Goal: Transaction & Acquisition: Purchase product/service

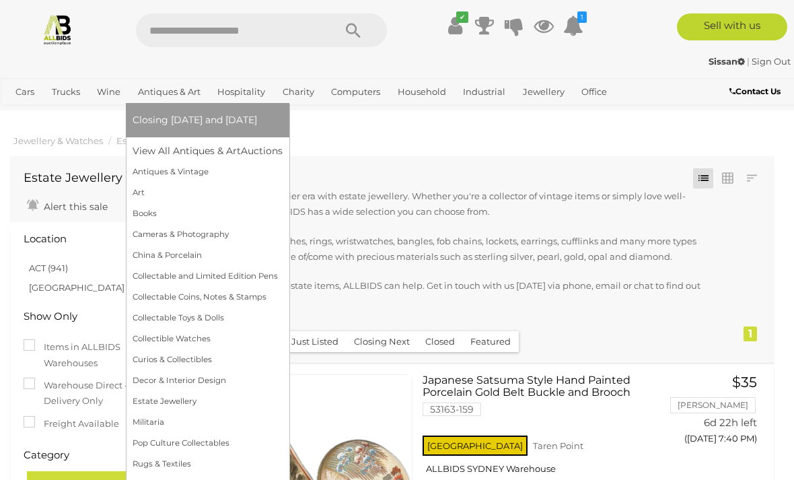
click at [163, 91] on link "Antiques & Art" at bounding box center [169, 92] width 73 height 22
click at [145, 194] on link "Art" at bounding box center [208, 192] width 150 height 21
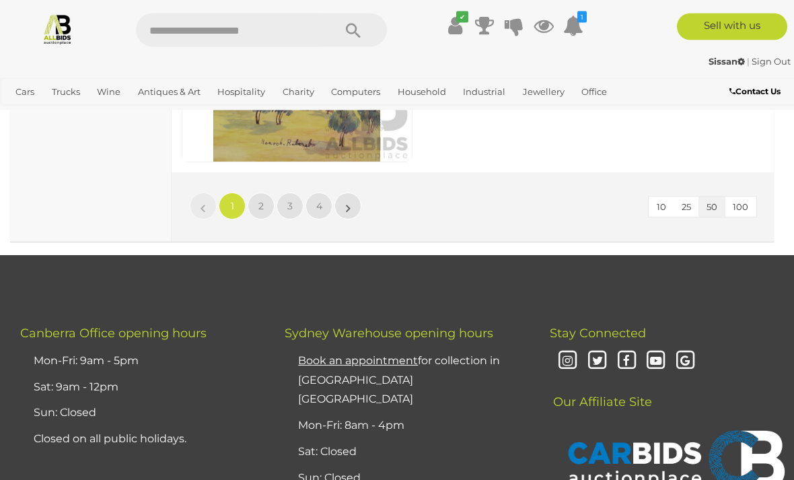
scroll to position [12789, 0]
click at [355, 192] on link "»" at bounding box center [347, 205] width 27 height 27
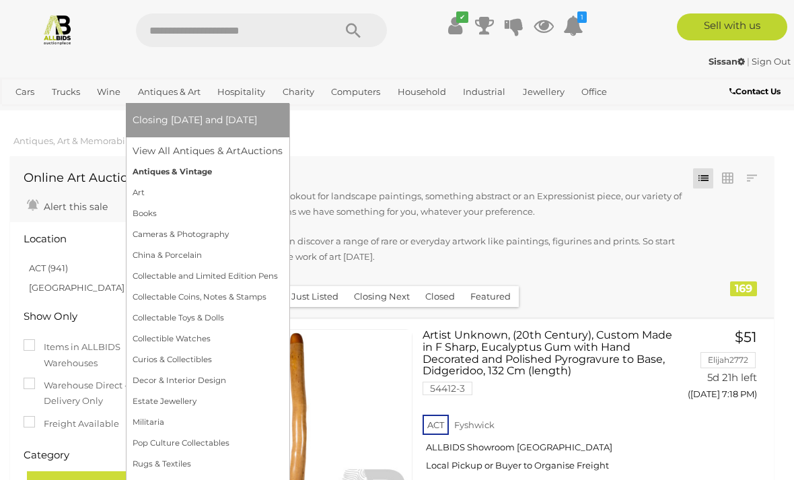
click at [194, 176] on link "Antiques & Vintage" at bounding box center [208, 171] width 150 height 21
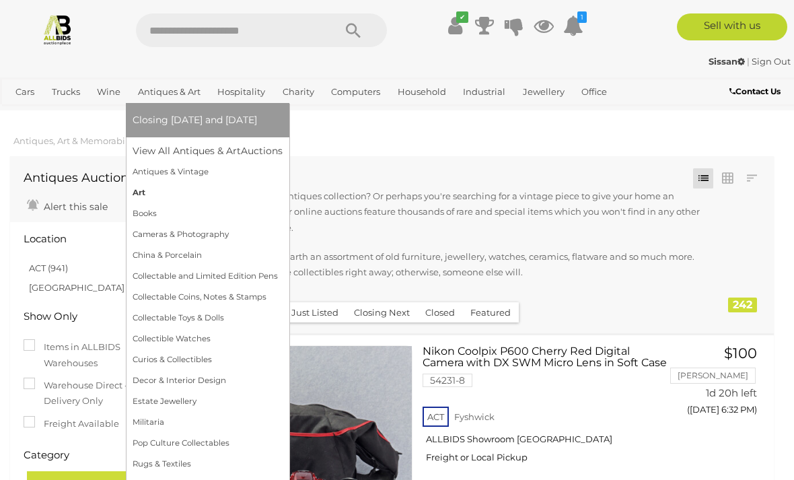
click at [146, 188] on link "Art" at bounding box center [208, 192] width 150 height 21
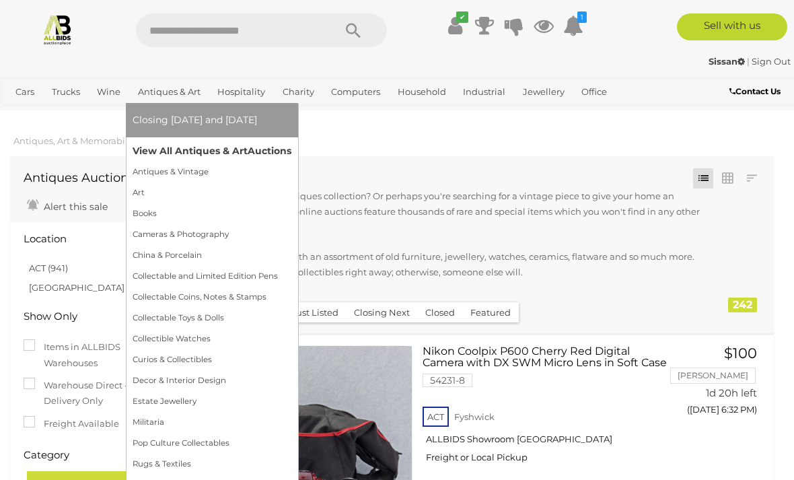
click at [268, 154] on span "Auctions" at bounding box center [270, 151] width 44 height 12
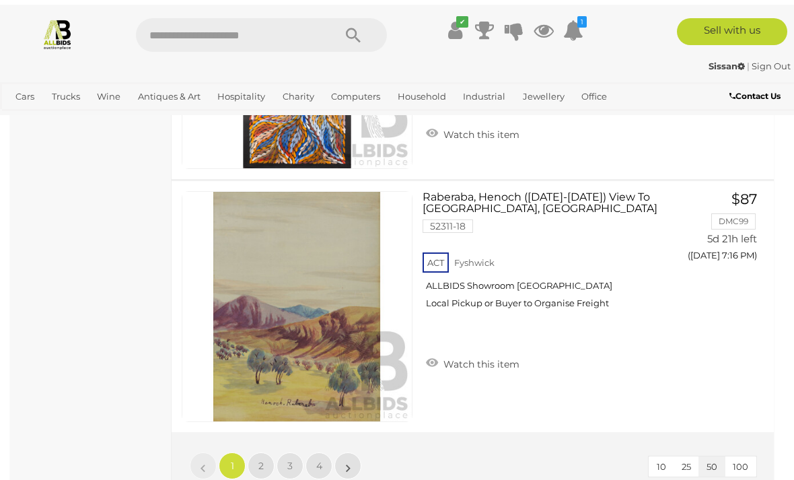
scroll to position [12530, 0]
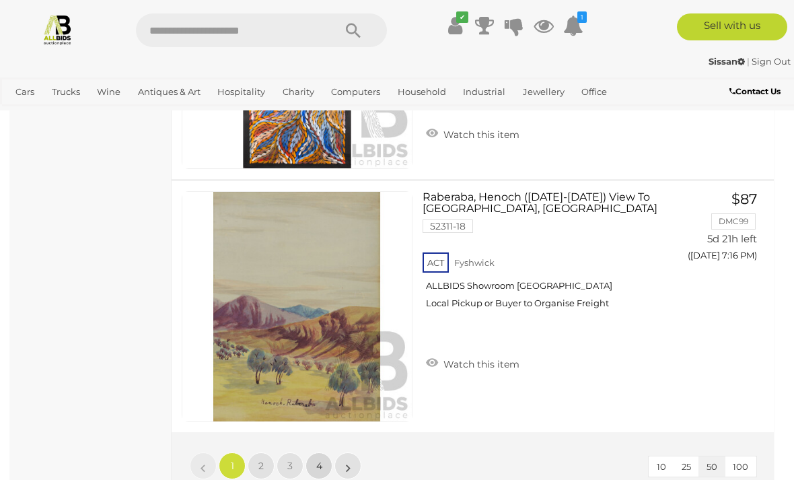
click at [328, 452] on link "4" at bounding box center [318, 465] width 27 height 27
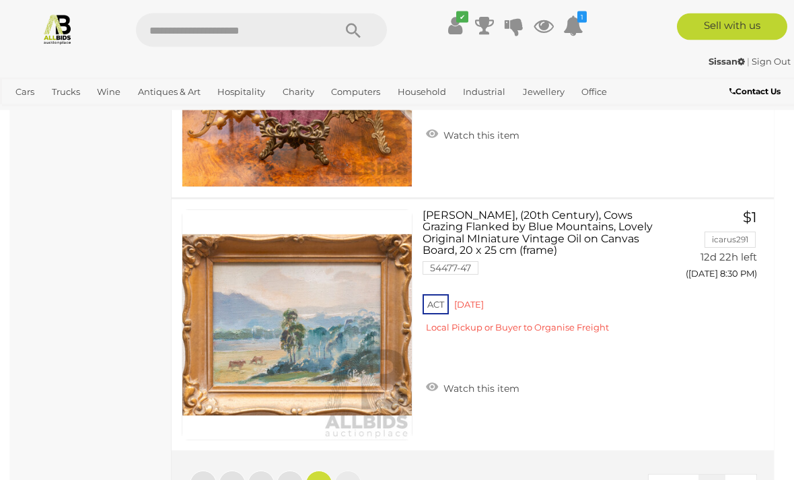
scroll to position [4669, 0]
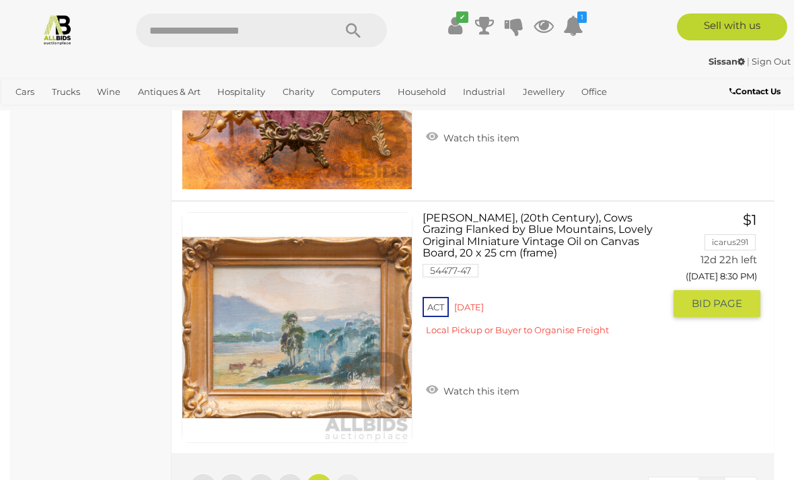
click at [482, 307] on div "ACT Red Hill Local Pickup or Buyer to Organise Freight" at bounding box center [542, 320] width 241 height 52
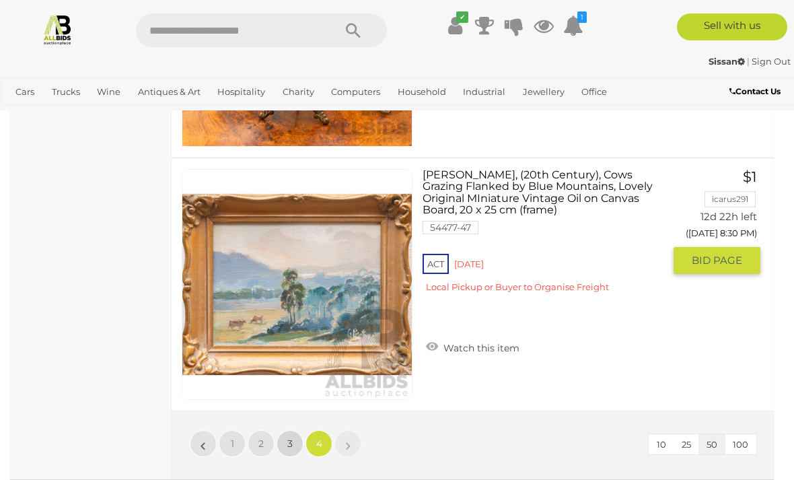
click at [301, 437] on link "3" at bounding box center [289, 443] width 27 height 27
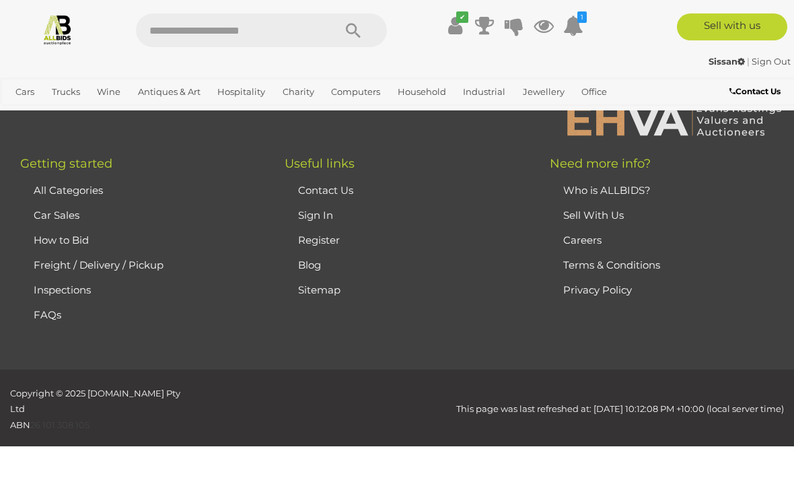
scroll to position [181, 0]
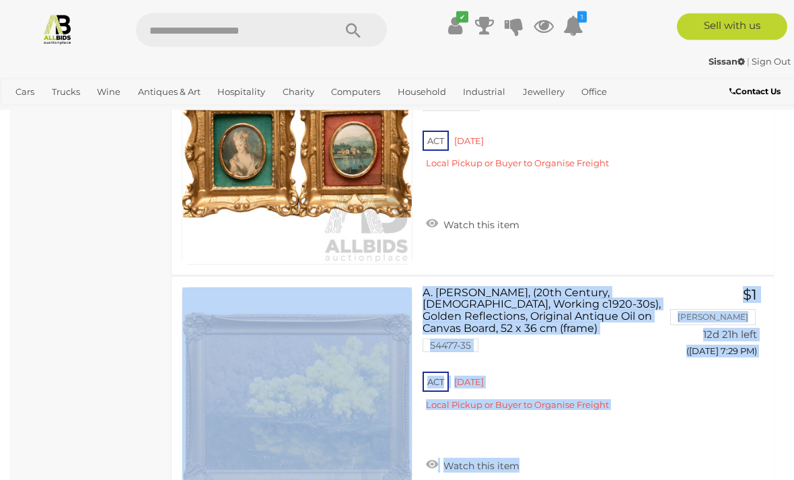
scroll to position [7124, 0]
click at [730, 229] on div "Artists Unknown (20th Century), Landscape by Water & Regal Lady Portrait, Pair …" at bounding box center [472, 149] width 622 height 251
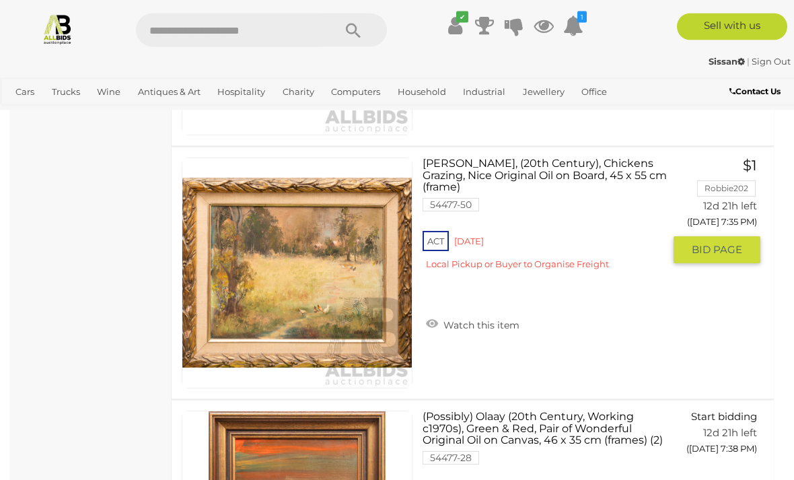
scroll to position [8770, 0]
click at [708, 346] on div "A. Doulis, (20th Century), Chickens Grazing, Nice Original Oil on Board, 45 x 5…" at bounding box center [472, 272] width 622 height 251
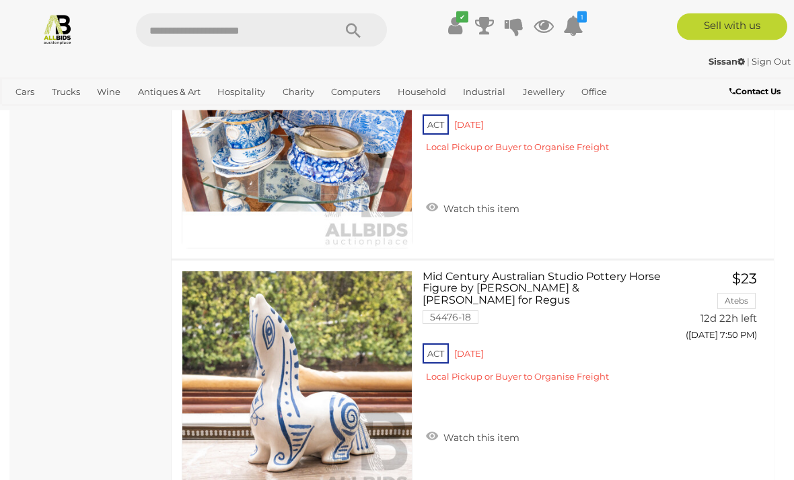
scroll to position [9922, 0]
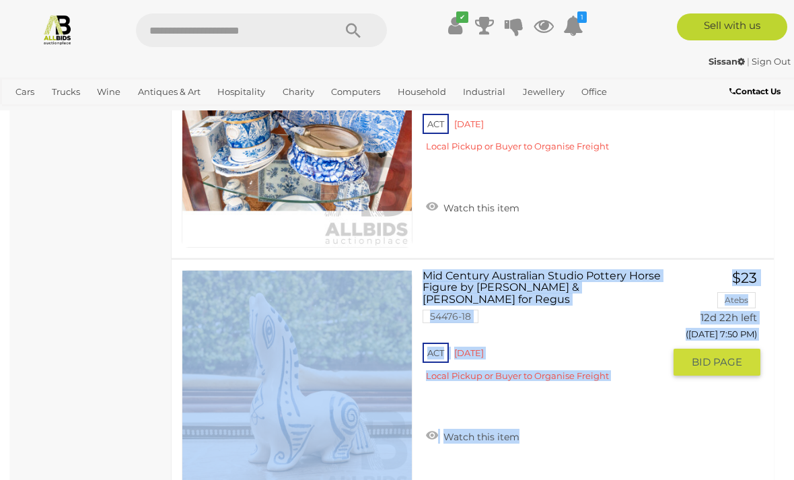
click at [717, 472] on div "Mid Century Australian Studio Pottery Horse Figure by Gus McLaren & Reg Preston…" at bounding box center [472, 385] width 622 height 251
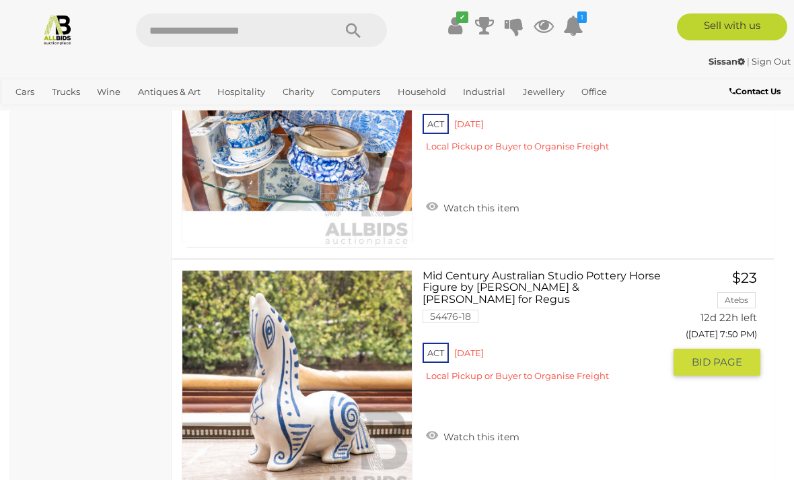
click at [714, 457] on div "Mid Century Australian Studio Pottery Horse Figure by Gus McLaren & Reg Preston…" at bounding box center [472, 385] width 622 height 251
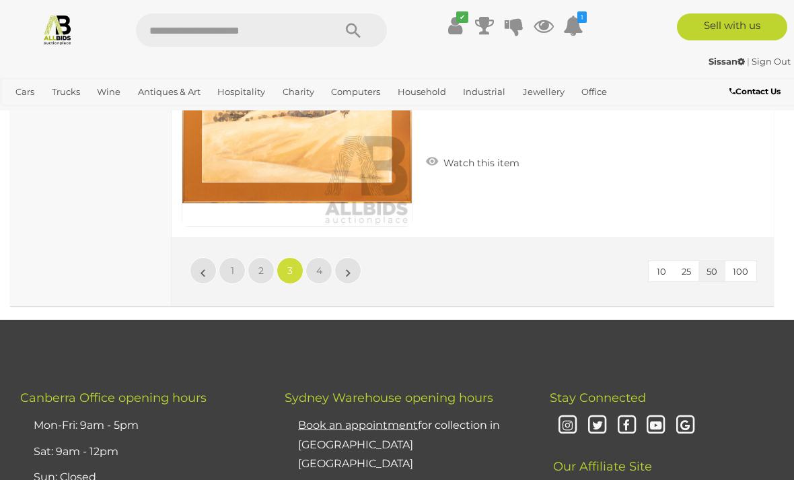
scroll to position [12721, 0]
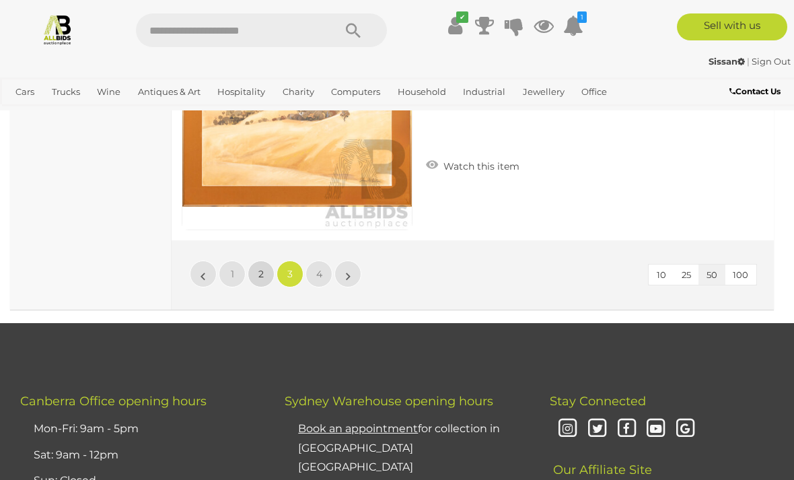
click at [271, 280] on link "2" at bounding box center [261, 273] width 27 height 27
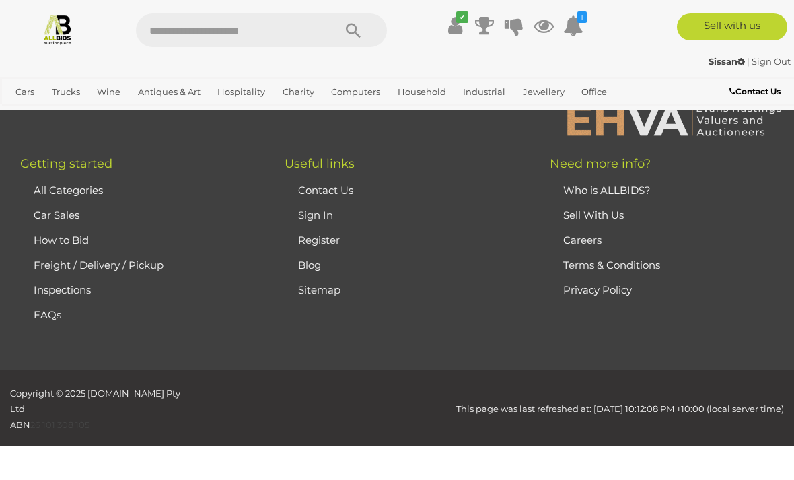
scroll to position [181, 0]
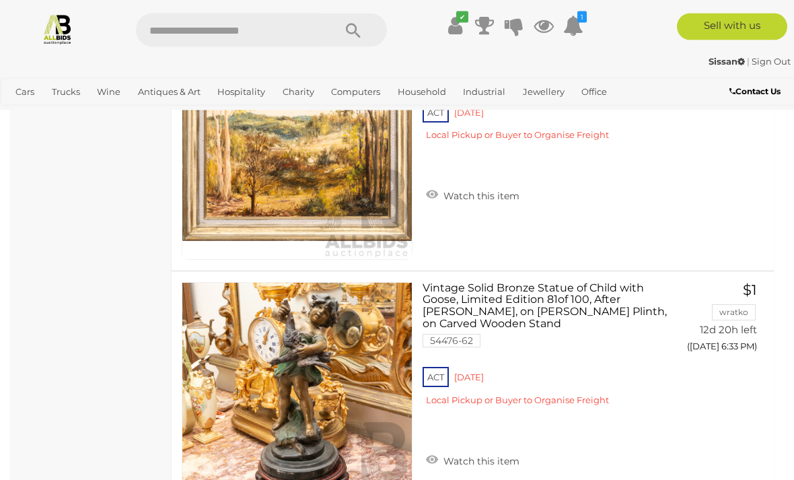
scroll to position [12442, 0]
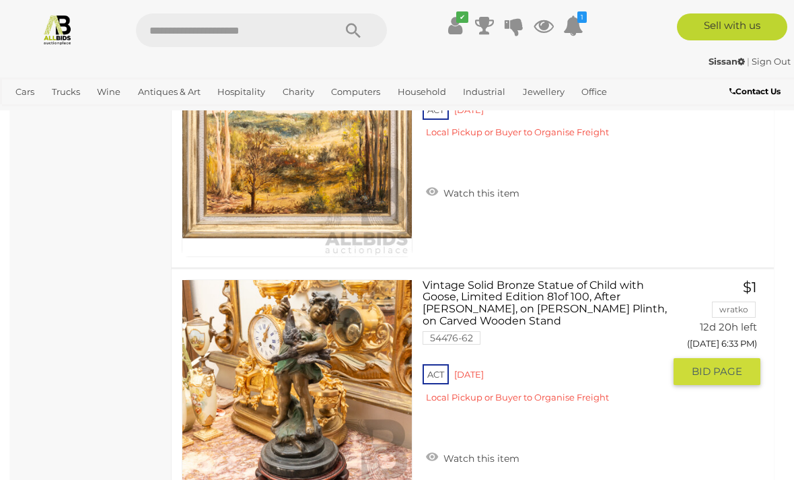
click at [340, 373] on link at bounding box center [297, 394] width 231 height 231
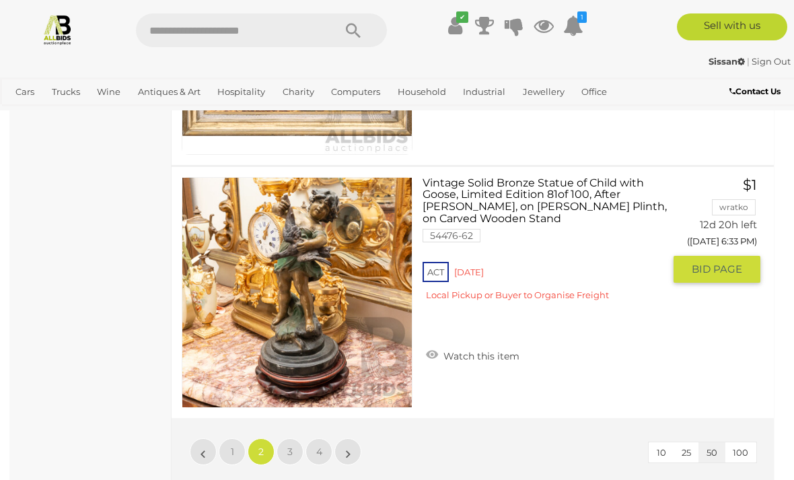
scroll to position [12540, 0]
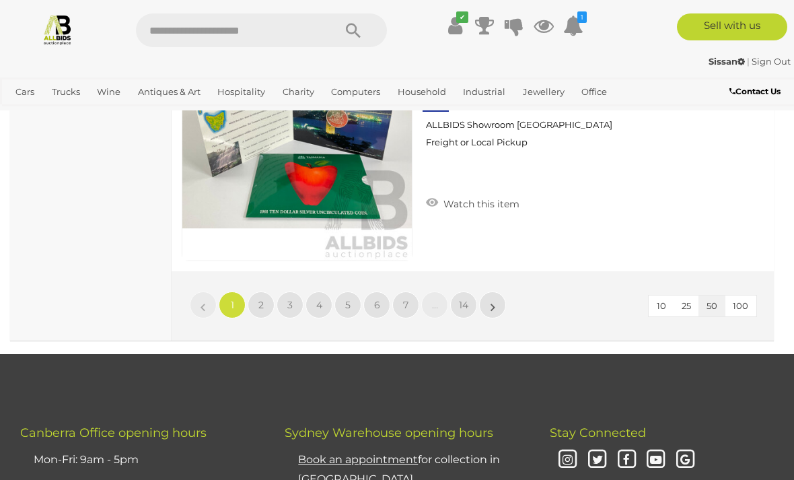
scroll to position [12842, 0]
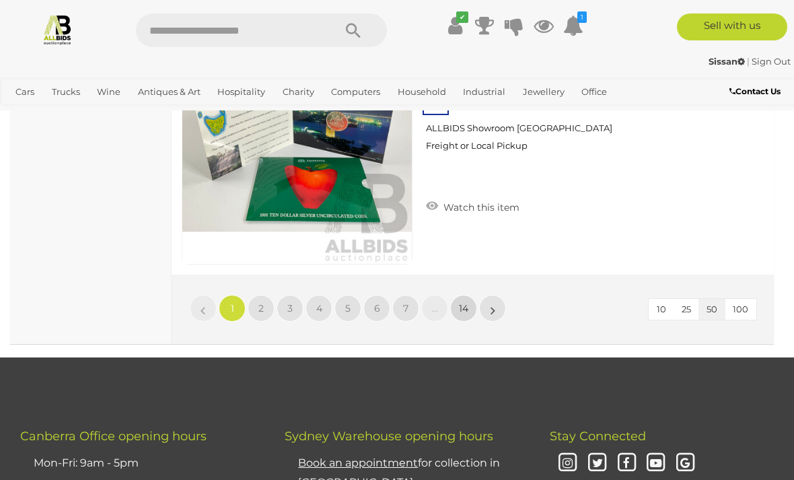
click at [468, 303] on span "14" at bounding box center [463, 308] width 9 height 12
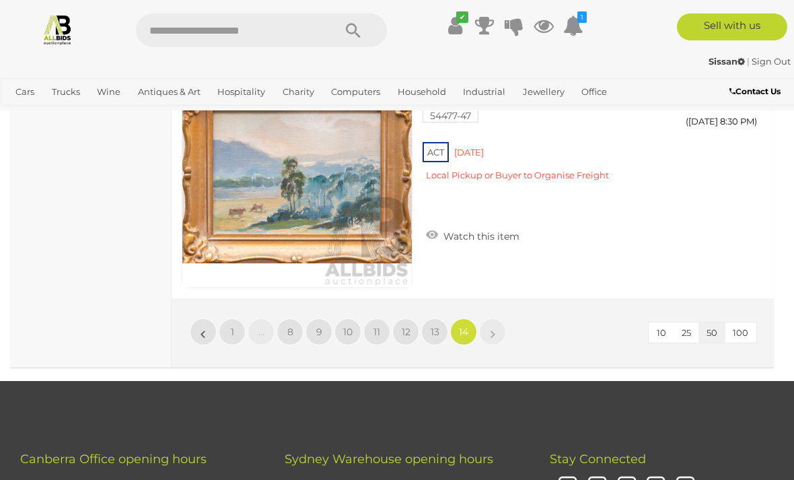
scroll to position [1688, 0]
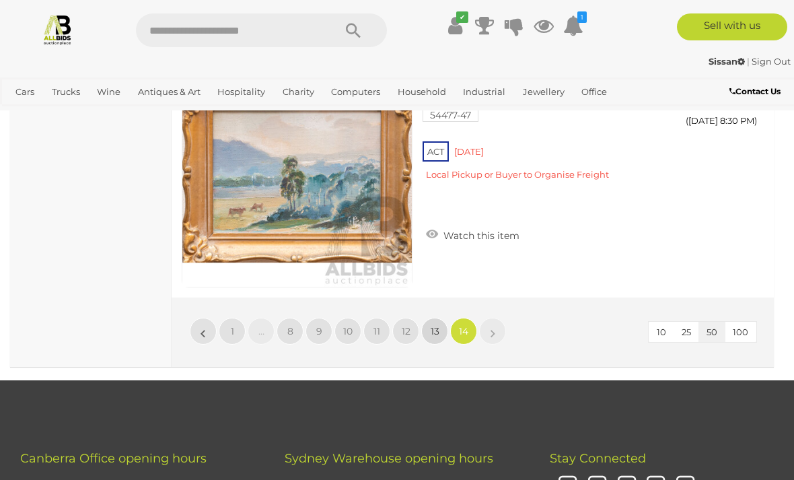
click at [436, 333] on link "13" at bounding box center [434, 331] width 27 height 27
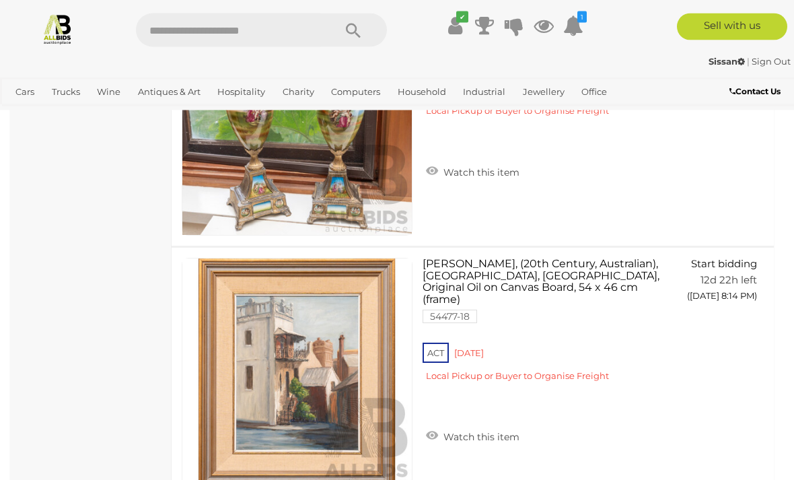
scroll to position [5787, 0]
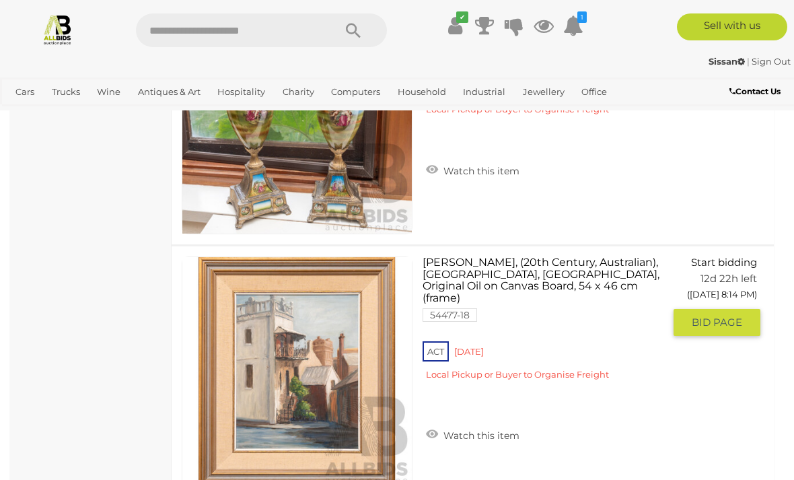
click at [568, 367] on div "ACT Red Hill Local Pickup or Buyer to Organise Freight" at bounding box center [542, 364] width 241 height 52
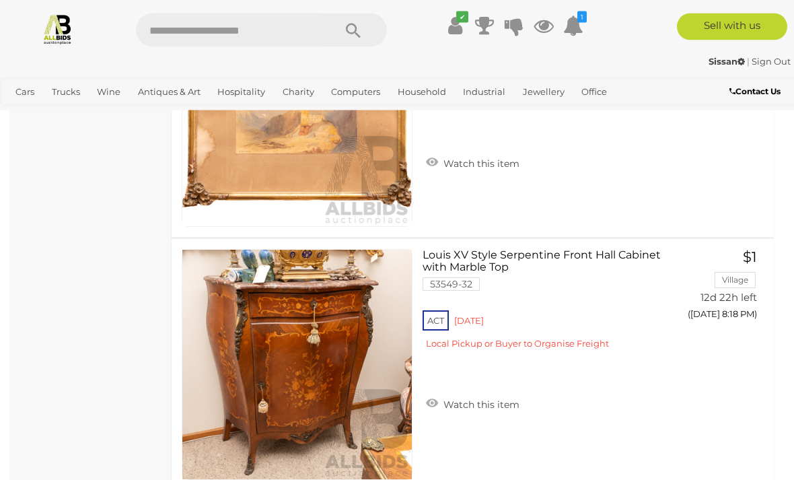
scroll to position [7818, 0]
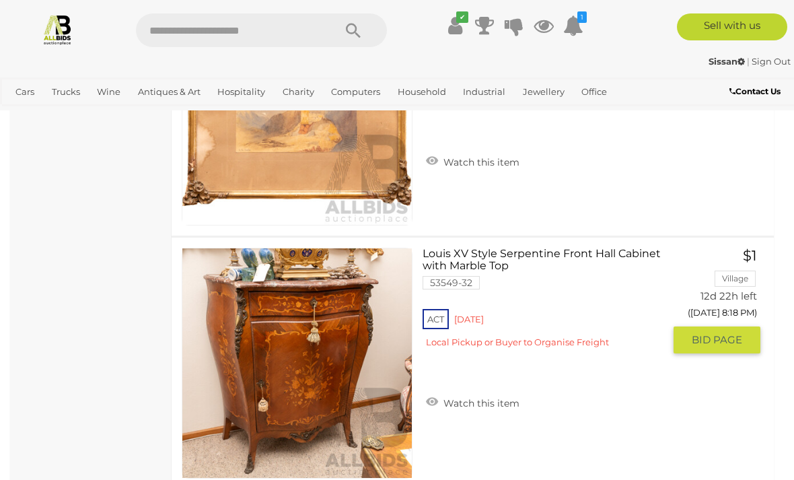
click at [384, 363] on img at bounding box center [296, 362] width 229 height 229
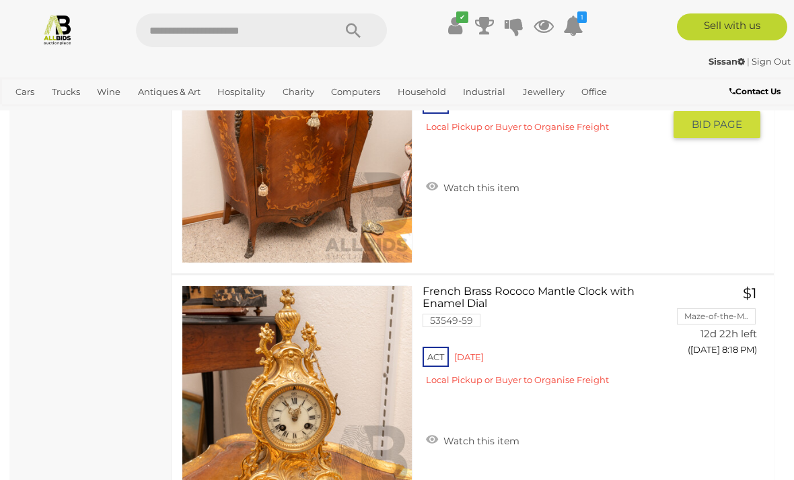
scroll to position [8036, 0]
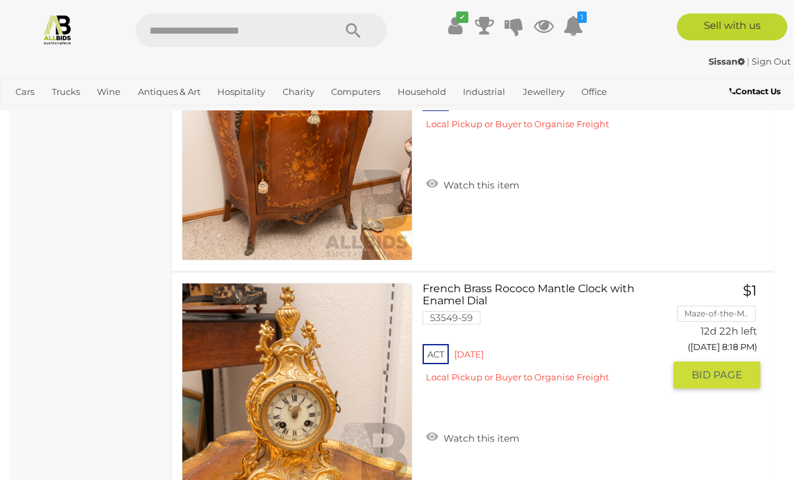
click at [339, 371] on link at bounding box center [297, 398] width 231 height 231
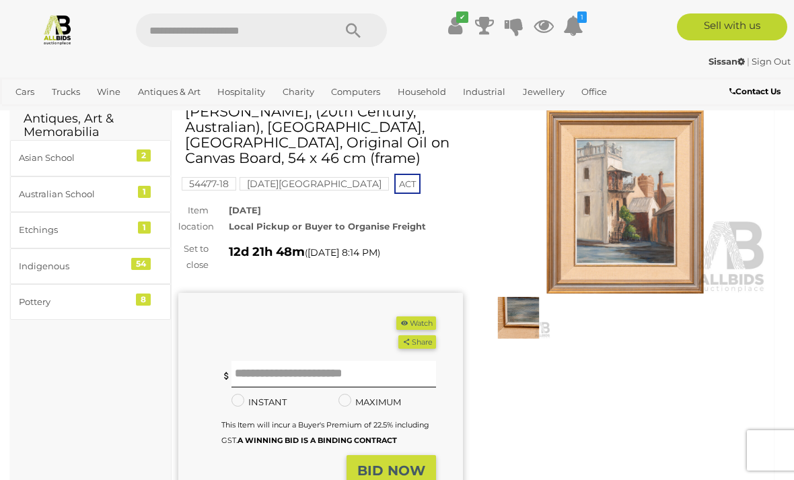
scroll to position [63, 0]
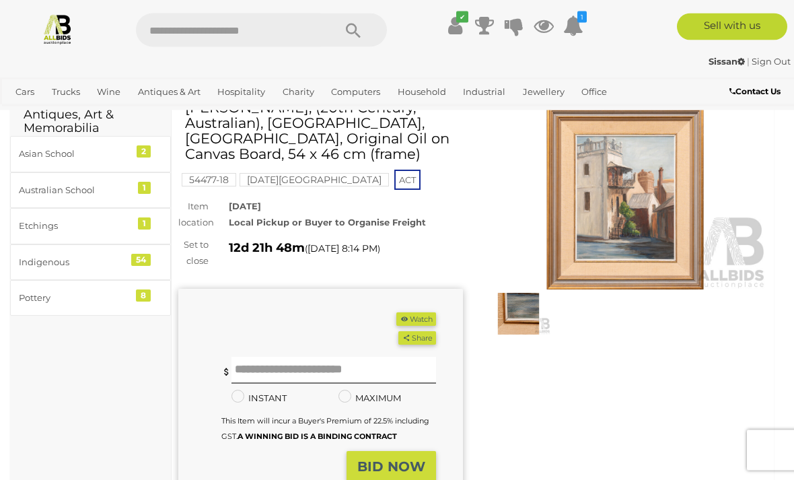
click at [418, 318] on button "Watch" at bounding box center [415, 320] width 39 height 14
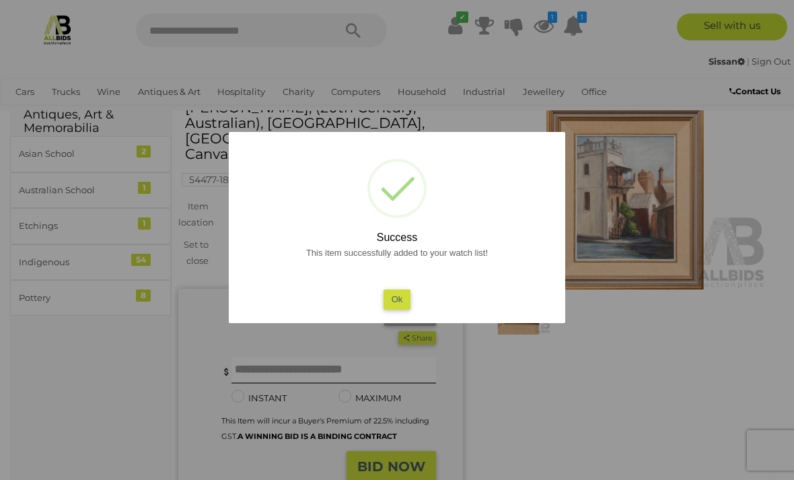
click at [622, 407] on div at bounding box center [397, 240] width 794 height 480
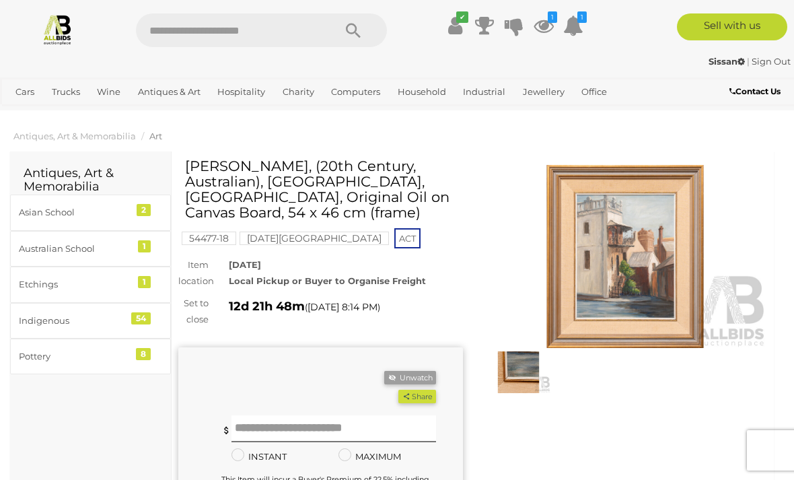
scroll to position [9, 0]
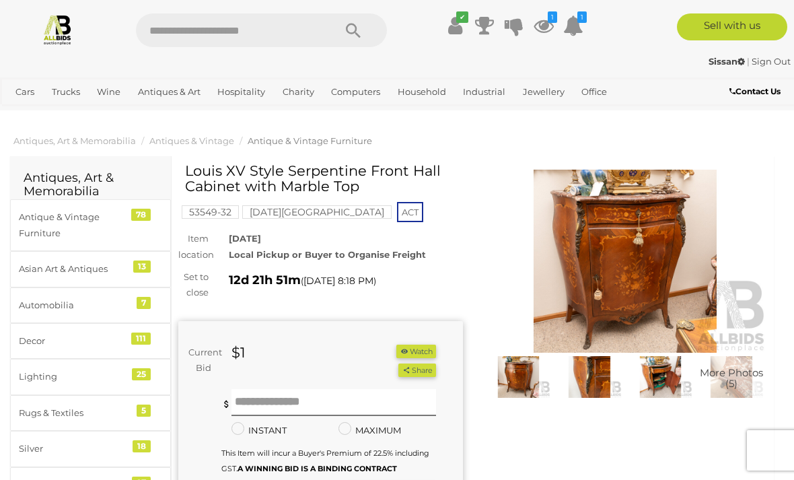
click at [424, 349] on button "Watch" at bounding box center [415, 351] width 39 height 14
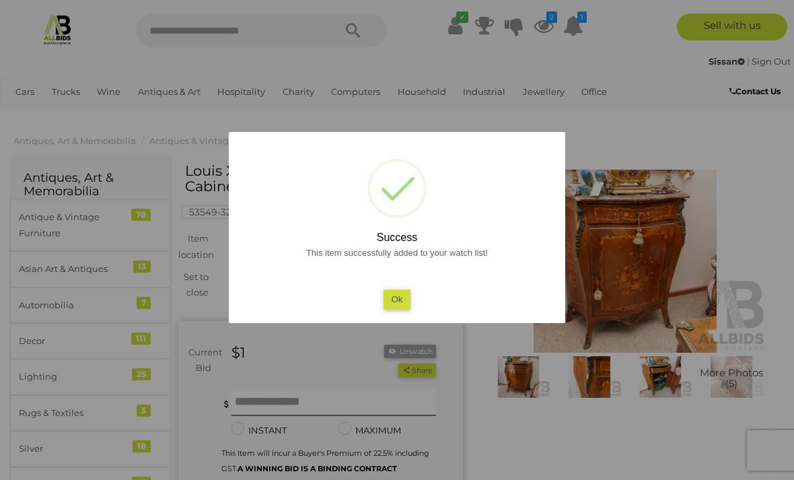
click at [639, 447] on div at bounding box center [397, 240] width 794 height 480
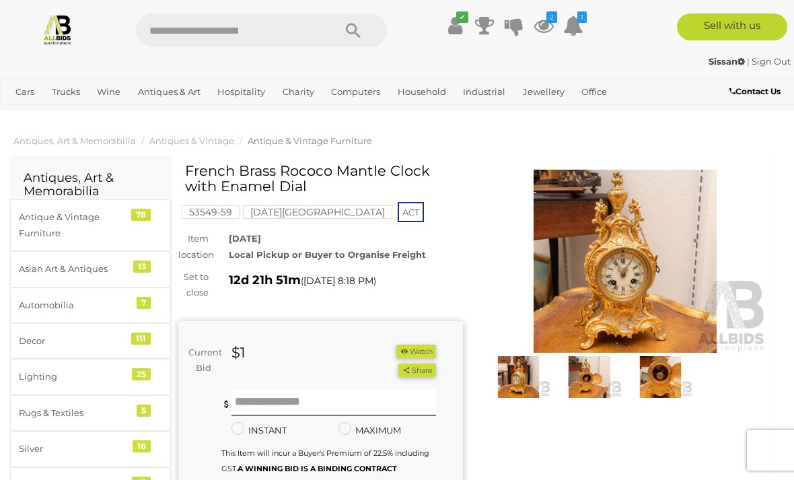
click at [418, 344] on button "Watch" at bounding box center [415, 351] width 39 height 14
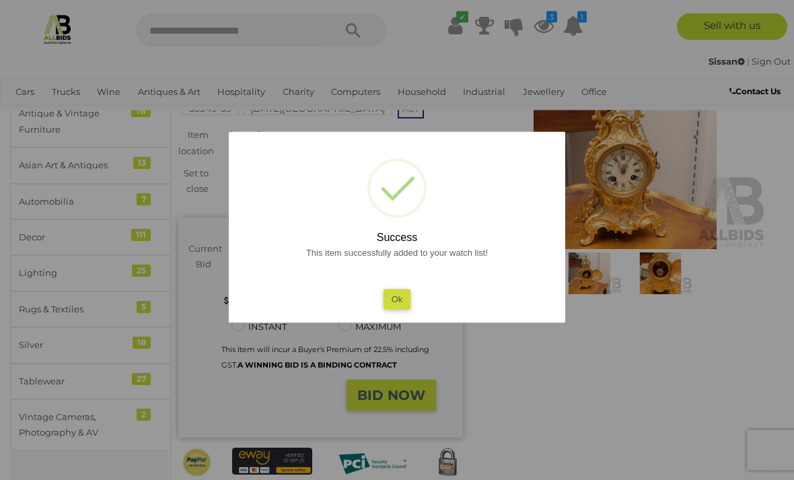
scroll to position [104, 0]
click at [404, 309] on button "Ok" at bounding box center [397, 299] width 28 height 20
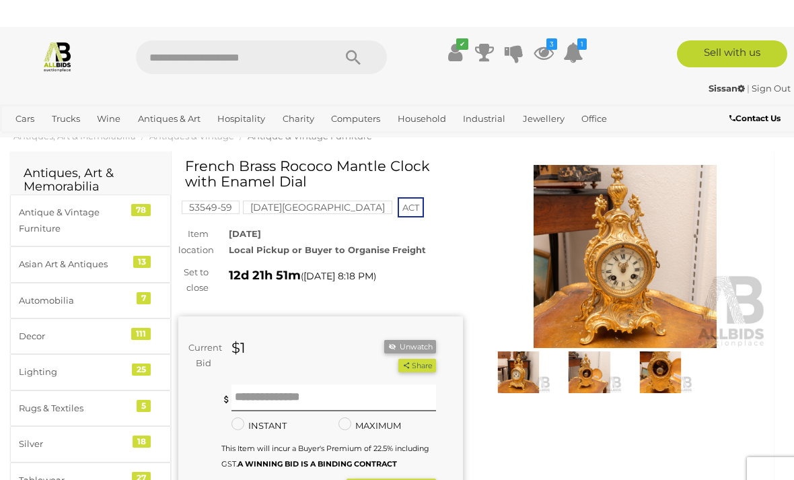
scroll to position [0, 0]
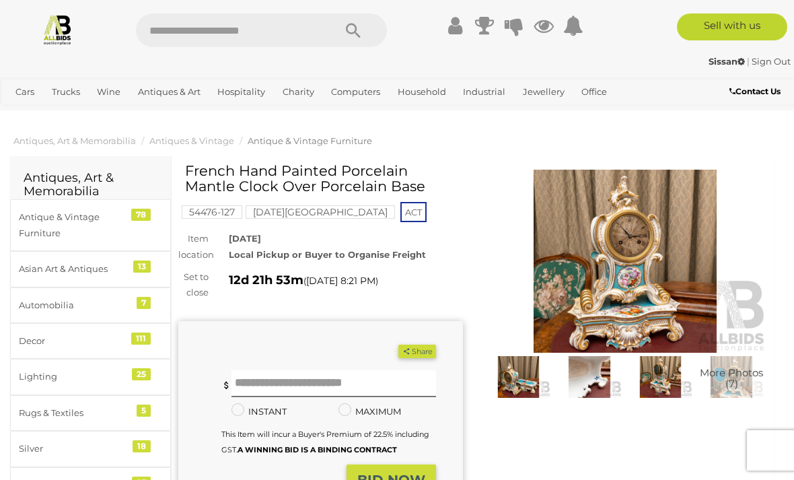
click at [379, 307] on div "(Min $1) Share Facebook Twitter" at bounding box center [320, 418] width 285 height 222
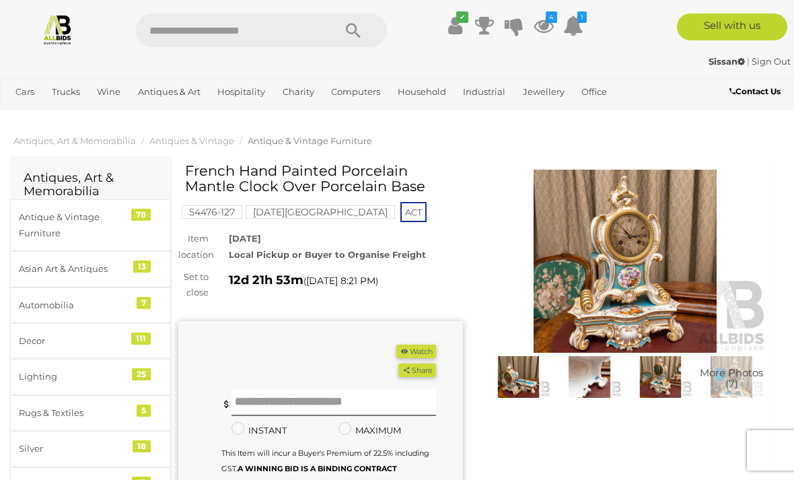
click at [431, 344] on button "Watch" at bounding box center [415, 351] width 39 height 14
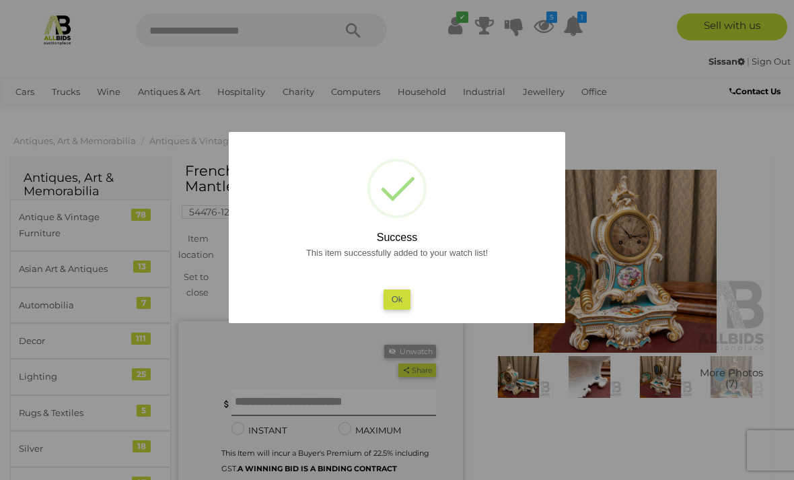
click at [577, 424] on div at bounding box center [397, 240] width 794 height 480
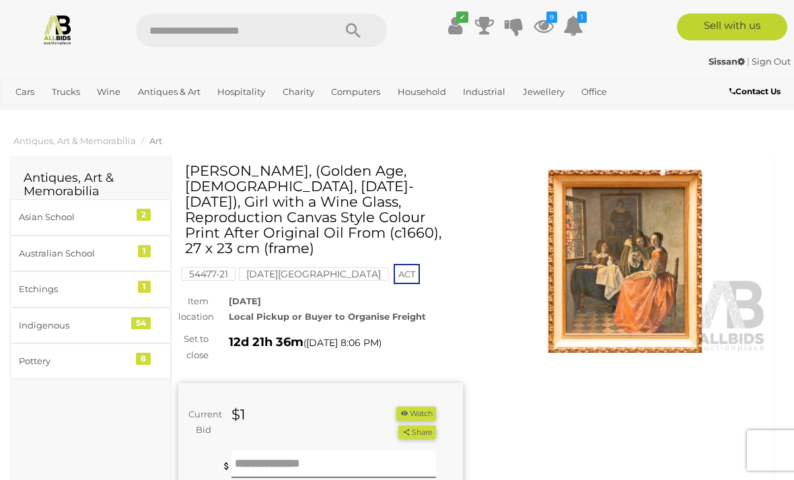
click at [433, 406] on button "Watch" at bounding box center [415, 413] width 39 height 14
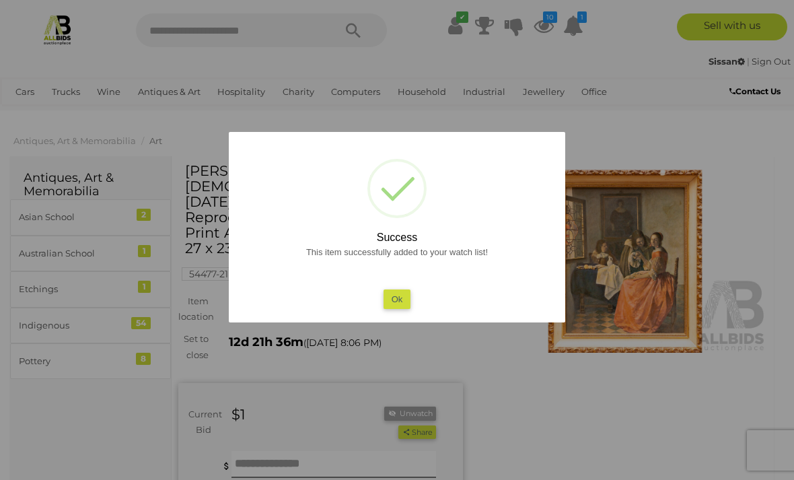
click at [562, 390] on div at bounding box center [397, 240] width 794 height 480
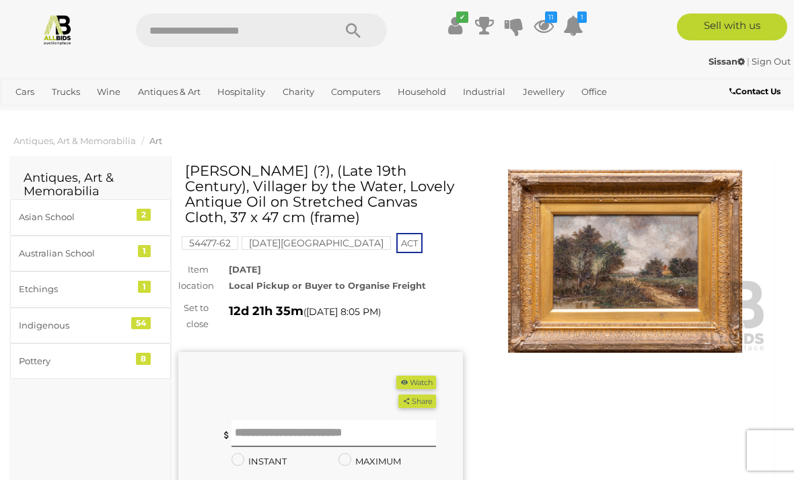
click at [426, 377] on button "Watch" at bounding box center [415, 382] width 39 height 14
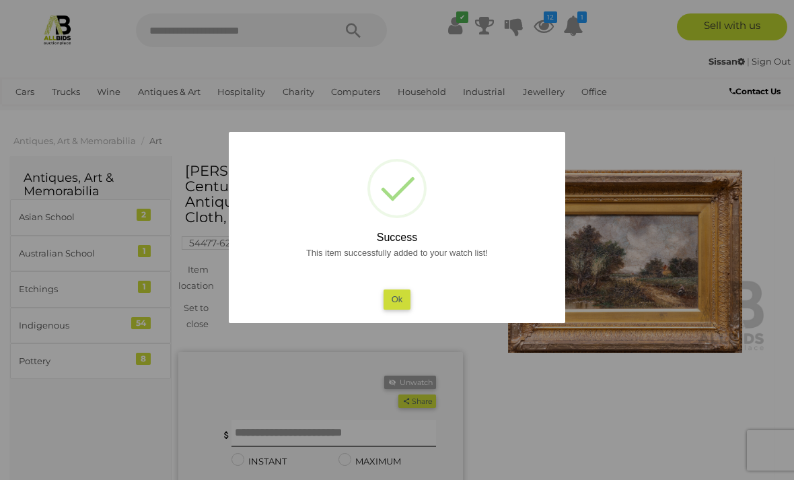
click at [564, 396] on div at bounding box center [397, 240] width 794 height 480
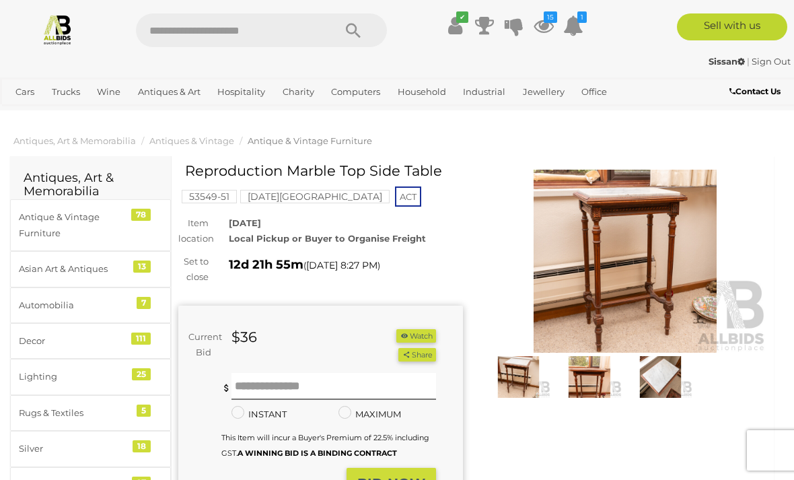
click at [424, 336] on button "Watch" at bounding box center [415, 336] width 39 height 14
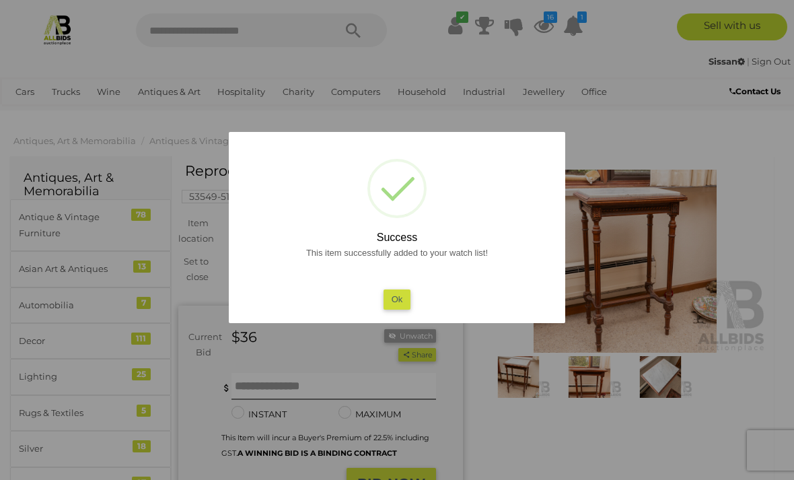
click at [594, 437] on div at bounding box center [397, 240] width 794 height 480
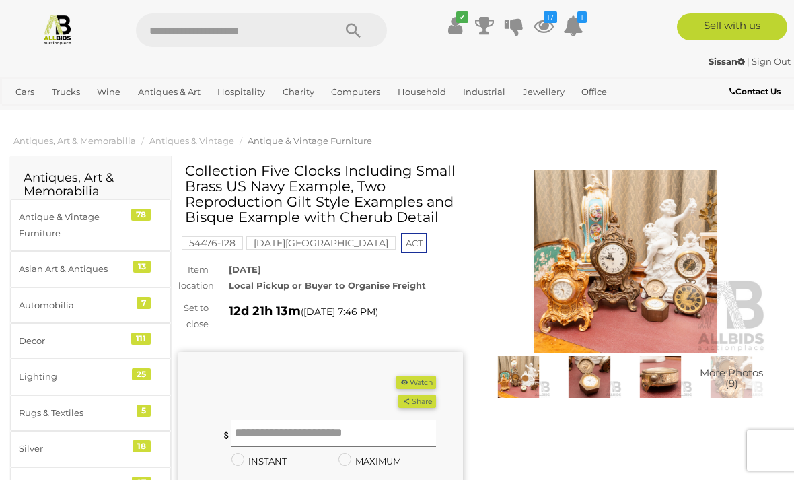
click at [422, 385] on button "Watch" at bounding box center [415, 382] width 39 height 14
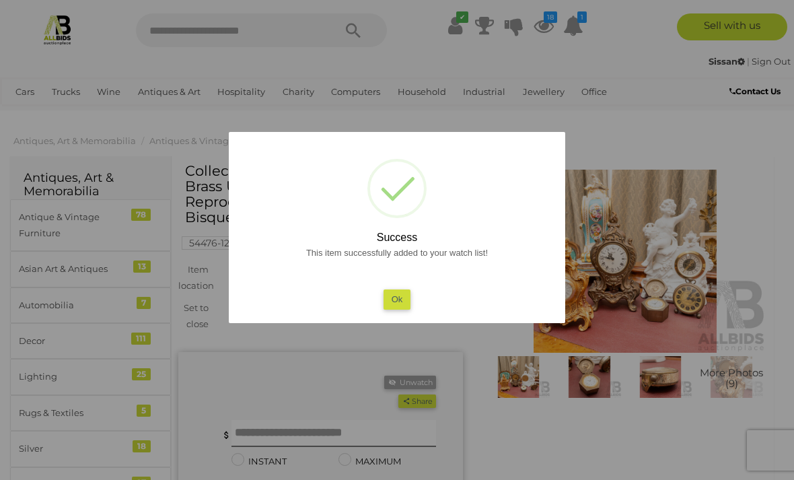
click at [571, 441] on div at bounding box center [397, 240] width 794 height 480
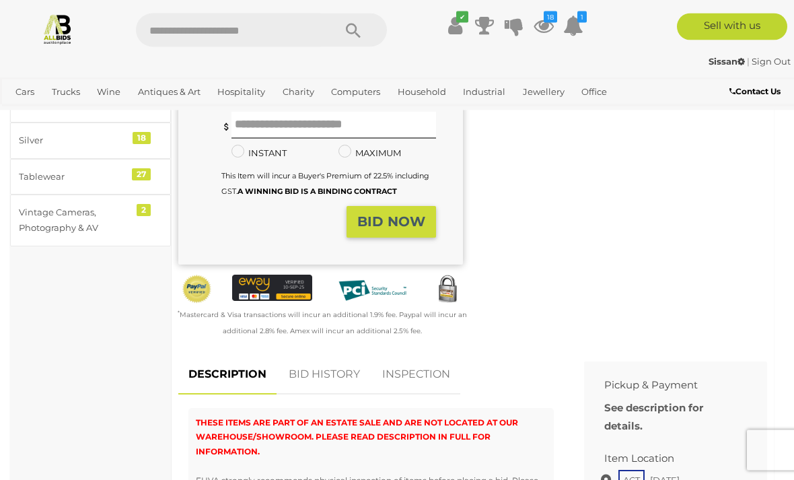
scroll to position [308, 0]
click at [354, 431] on span "THESE ITEMS ARE PART OF AN ESTATE SALE AND ARE NOT LOCATED AT OUR WAREHOUSE/SHO…" at bounding box center [357, 436] width 322 height 39
click at [470, 425] on span "THESE ITEMS ARE PART OF AN ESTATE SALE AND ARE NOT LOCATED AT OUR WAREHOUSE/SHO…" at bounding box center [357, 436] width 322 height 39
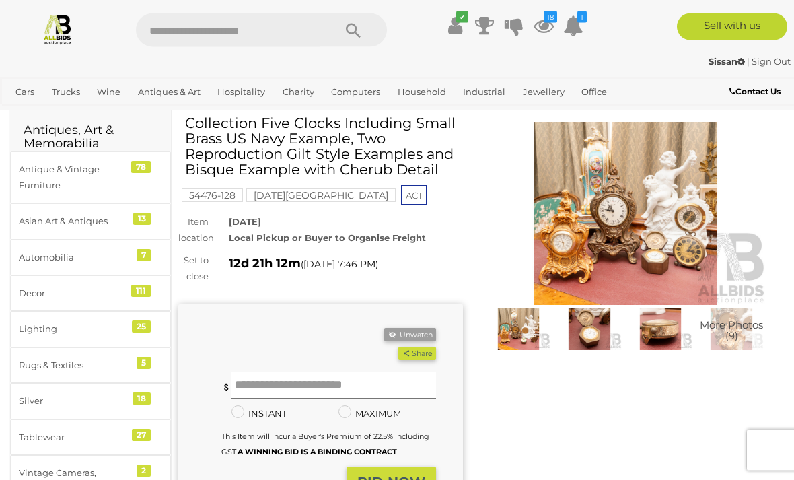
scroll to position [0, 0]
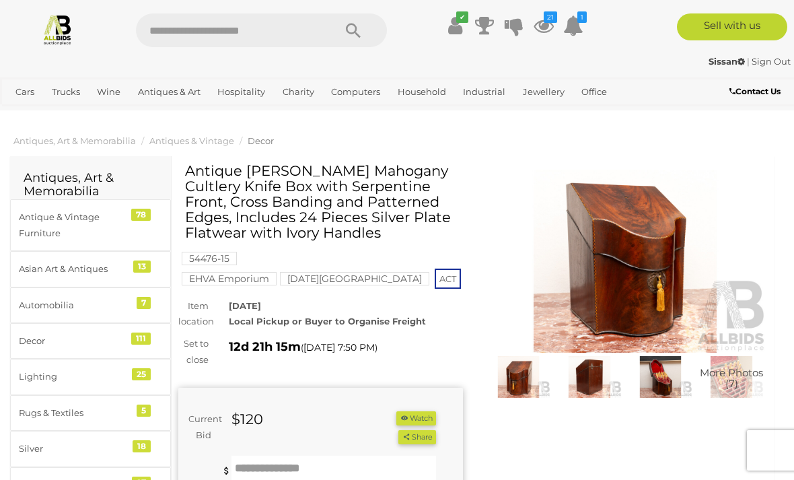
click at [428, 411] on button "Watch" at bounding box center [415, 418] width 39 height 14
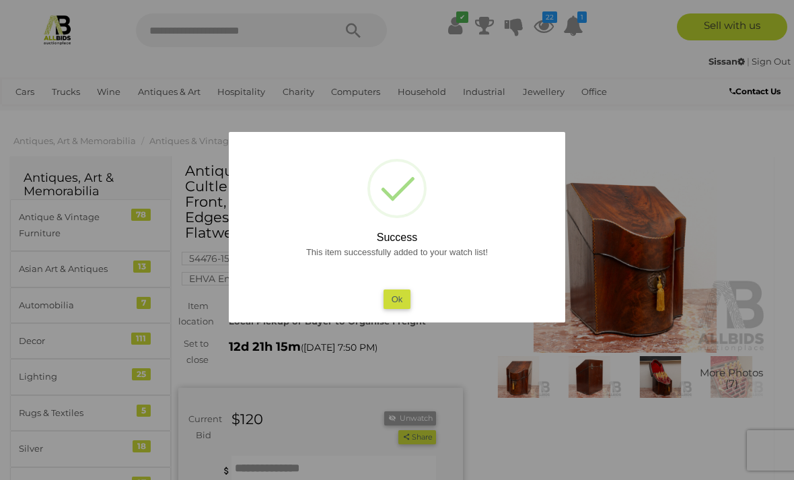
click at [565, 434] on div at bounding box center [397, 240] width 794 height 480
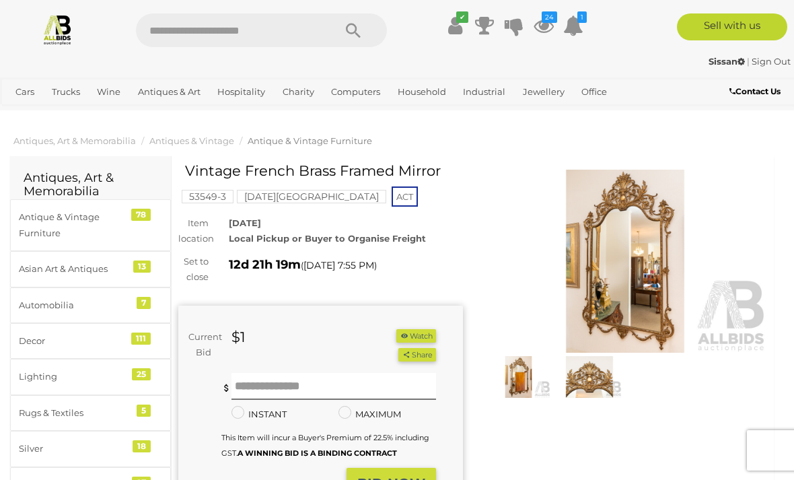
click at [416, 339] on button "Watch" at bounding box center [415, 336] width 39 height 14
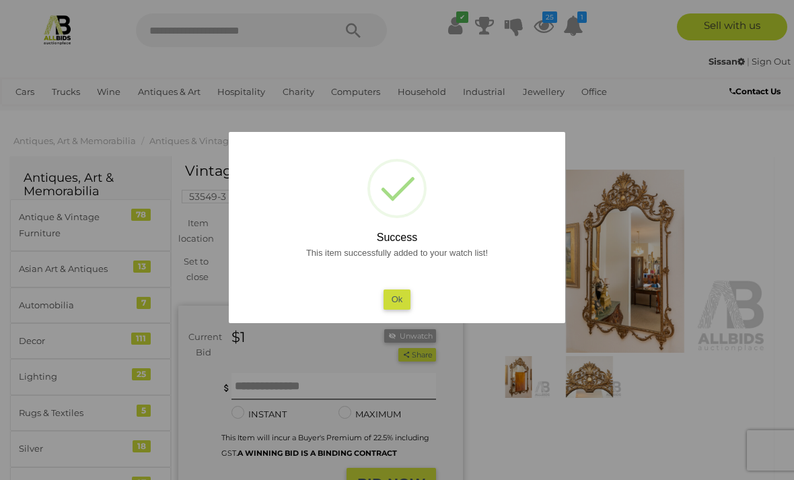
click at [622, 435] on div at bounding box center [397, 240] width 794 height 480
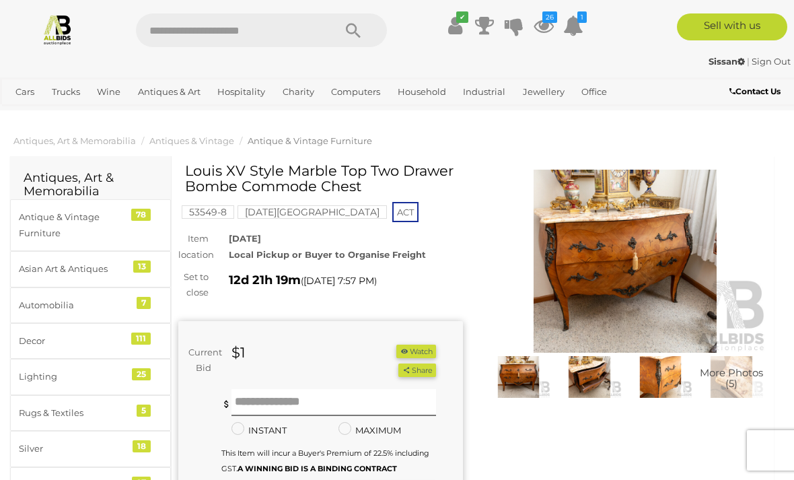
click at [426, 345] on button "Watch" at bounding box center [415, 351] width 39 height 14
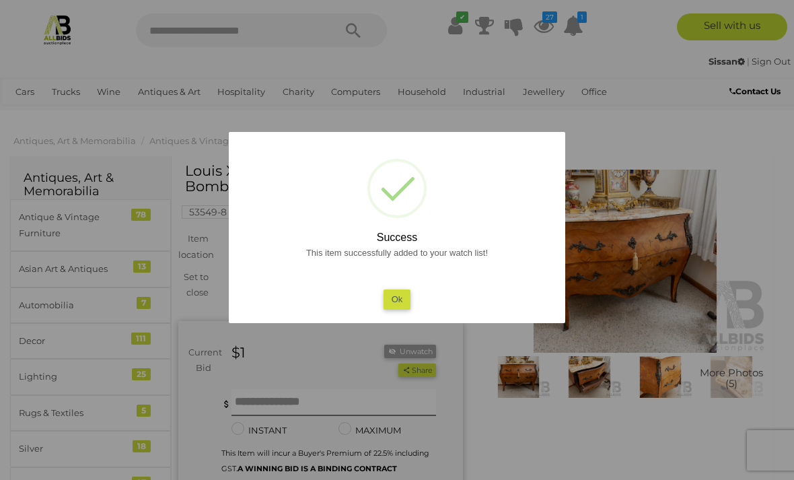
click at [162, 181] on div at bounding box center [397, 240] width 794 height 480
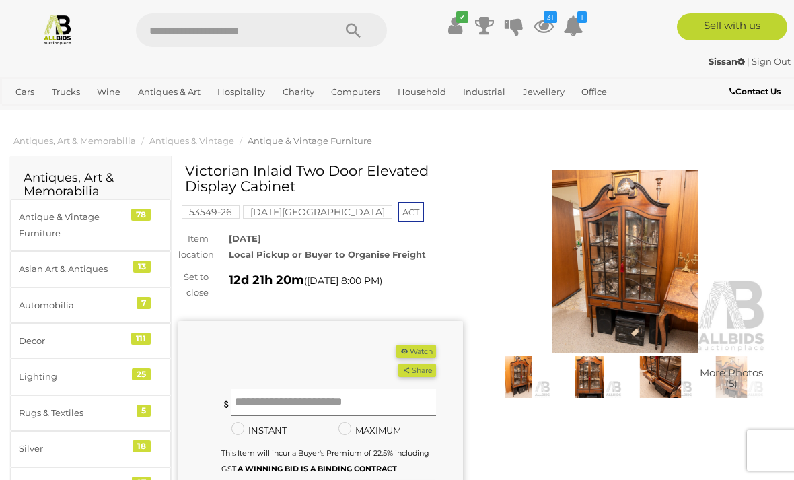
click at [416, 352] on button "Watch" at bounding box center [415, 351] width 39 height 14
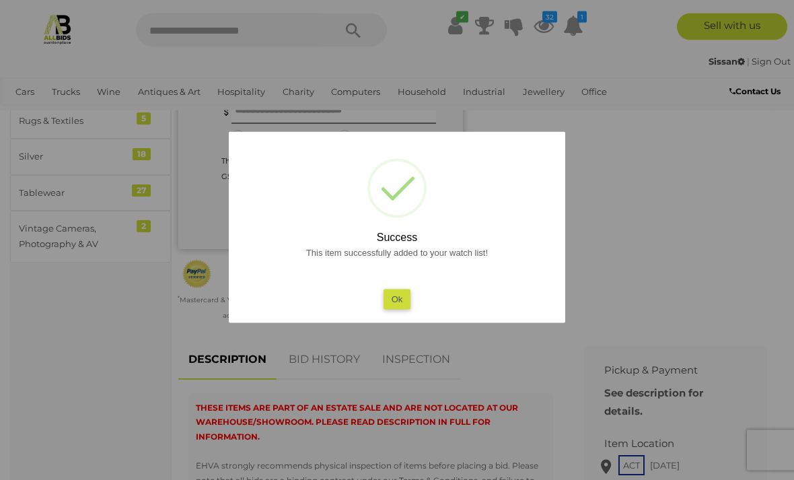
scroll to position [304, 0]
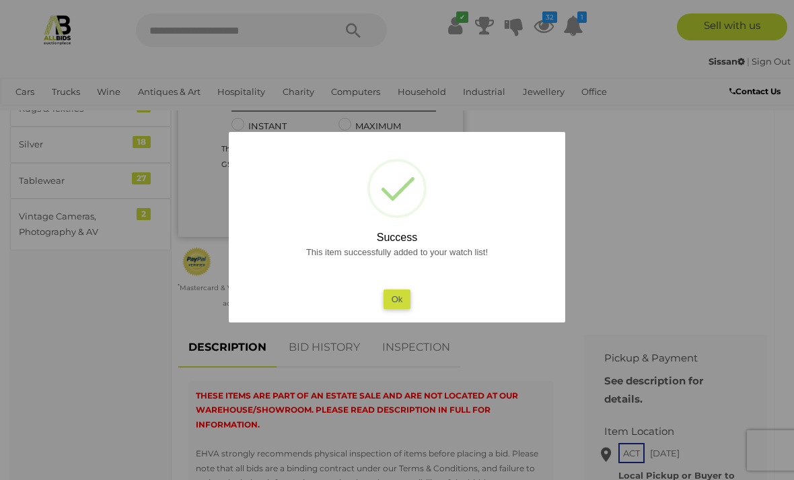
click at [634, 288] on div at bounding box center [397, 240] width 794 height 480
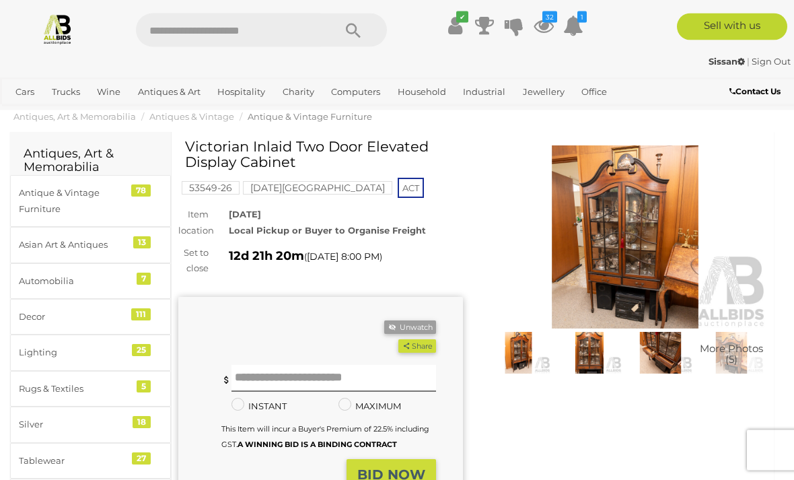
scroll to position [0, 0]
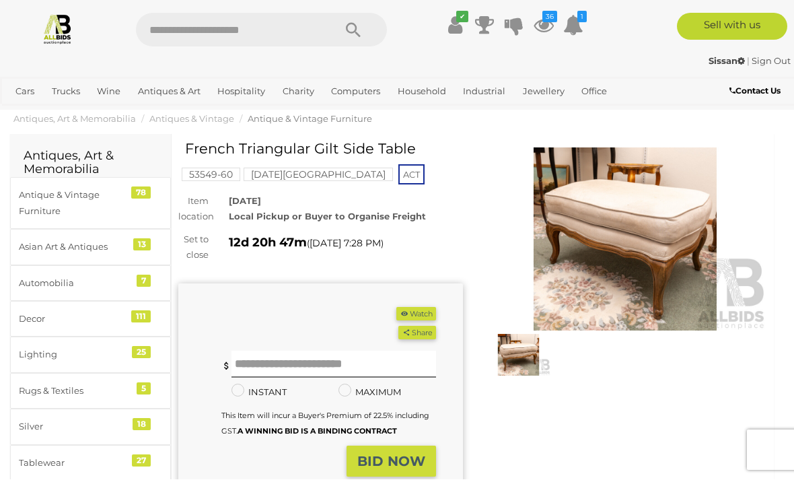
scroll to position [22, 0]
click at [424, 318] on button "Watch" at bounding box center [415, 314] width 39 height 14
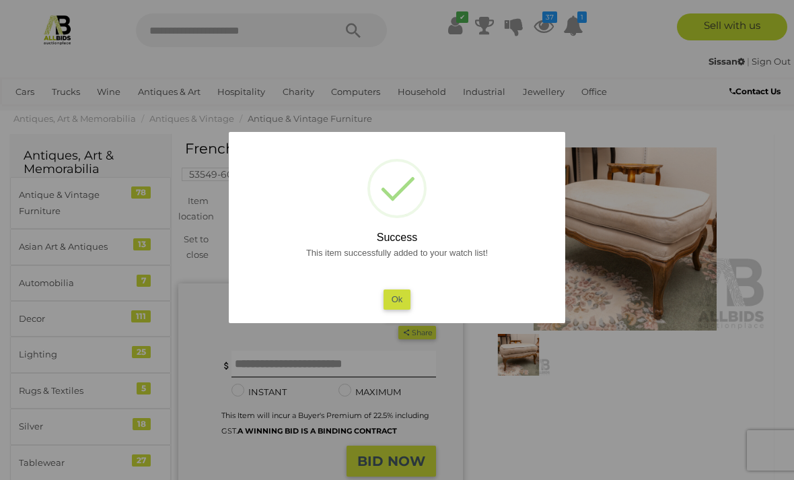
scroll to position [24, 0]
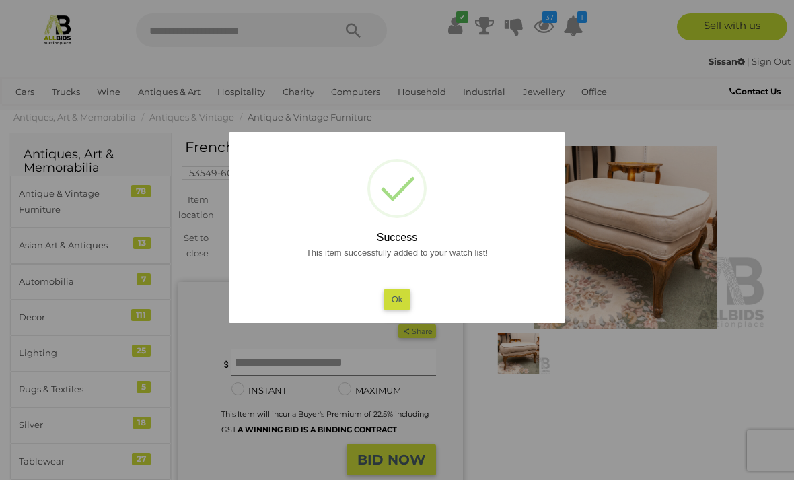
click at [552, 424] on div at bounding box center [397, 240] width 794 height 480
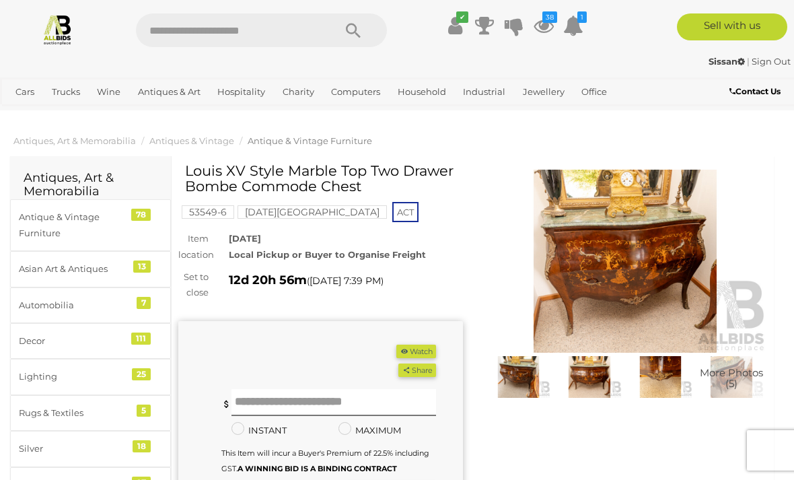
click at [428, 350] on button "Watch" at bounding box center [415, 351] width 39 height 14
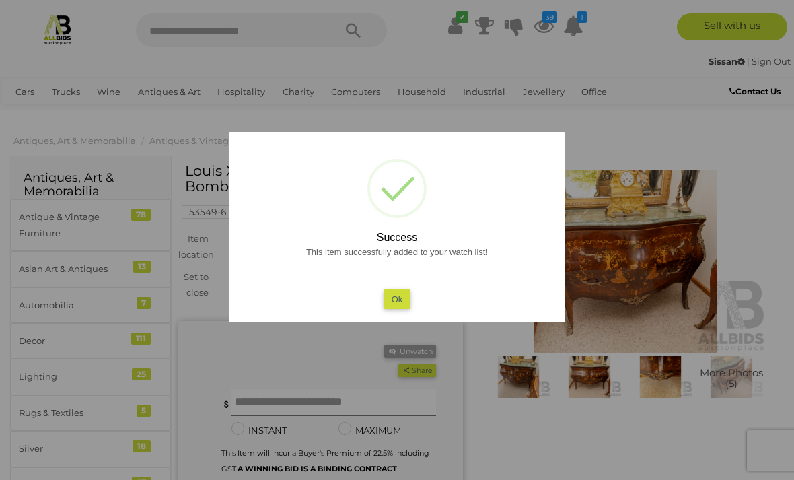
click at [573, 431] on div at bounding box center [397, 240] width 794 height 480
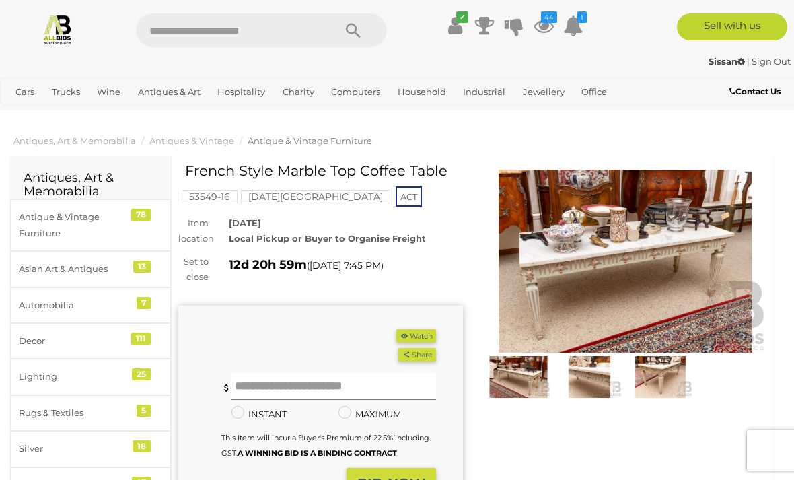
click at [427, 334] on button "Watch" at bounding box center [415, 336] width 39 height 14
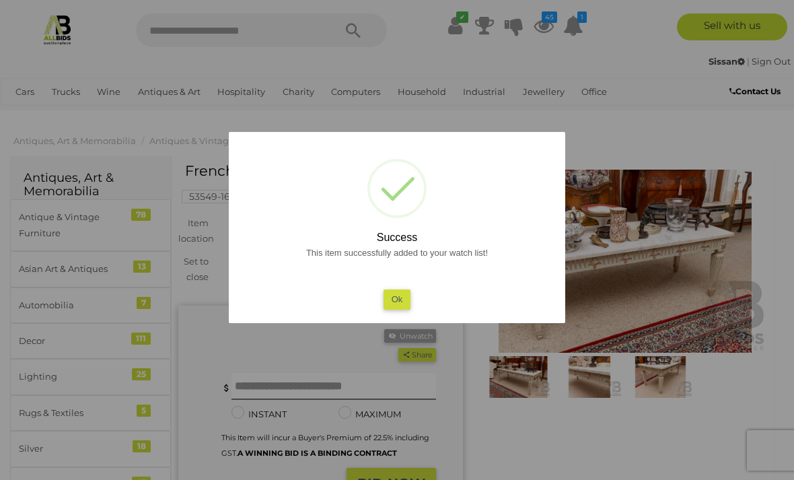
click at [161, 158] on div at bounding box center [397, 240] width 794 height 480
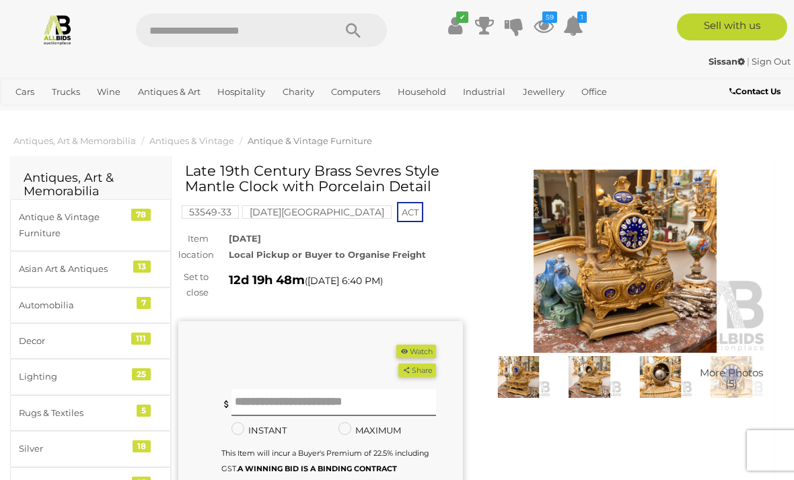
click at [423, 346] on button "Watch" at bounding box center [415, 351] width 39 height 14
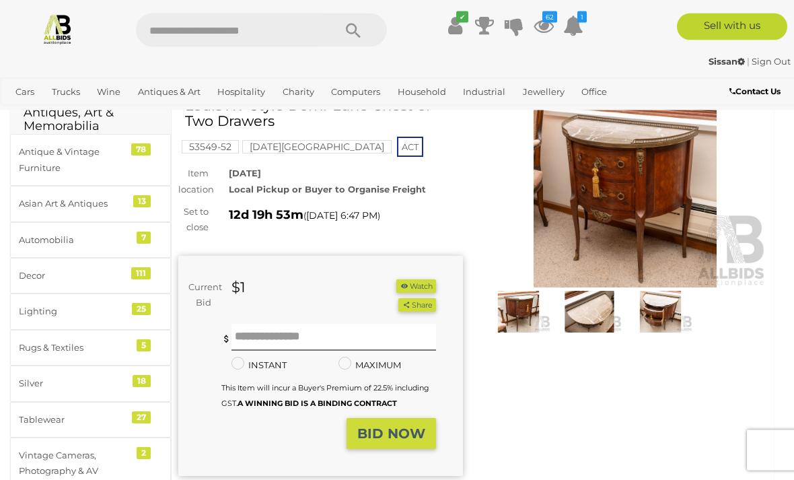
scroll to position [66, 0]
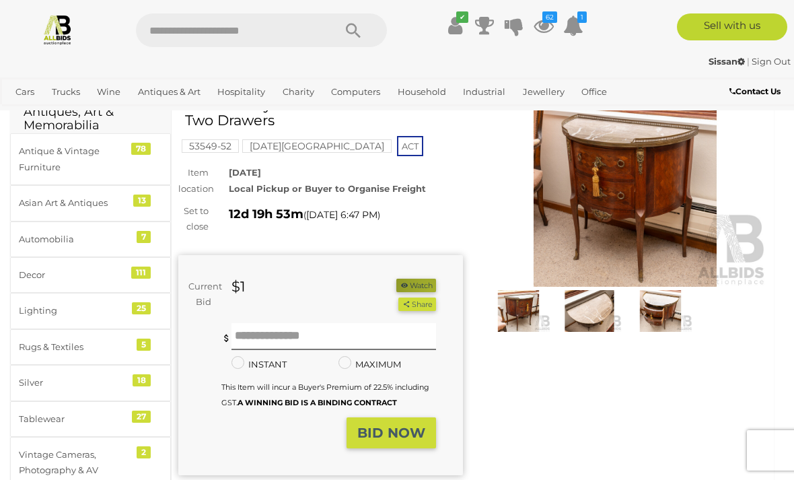
click at [429, 288] on button "Watch" at bounding box center [415, 286] width 39 height 14
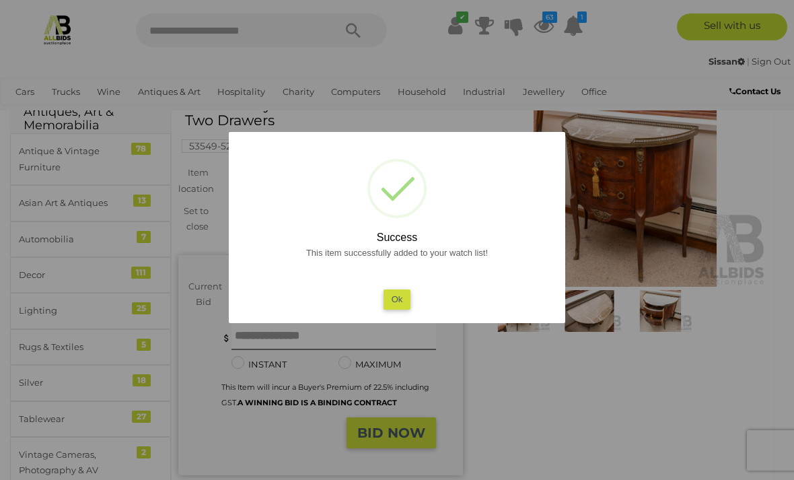
click at [593, 433] on div at bounding box center [397, 240] width 794 height 480
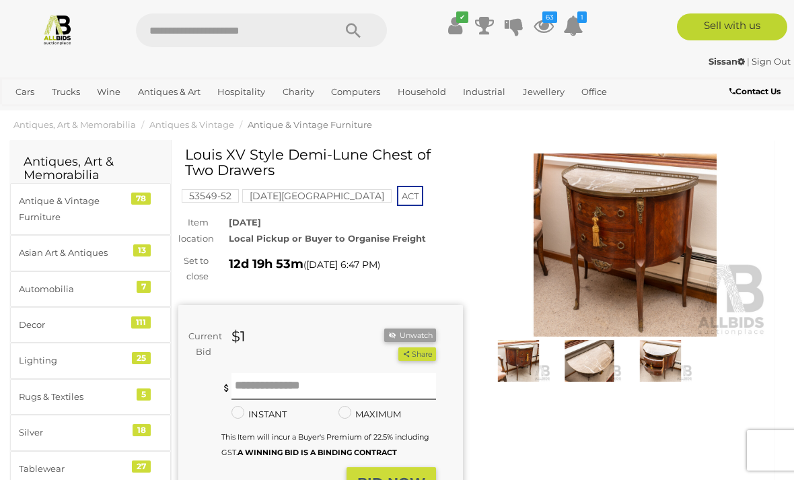
scroll to position [15, 0]
